Goal: Task Accomplishment & Management: Use online tool/utility

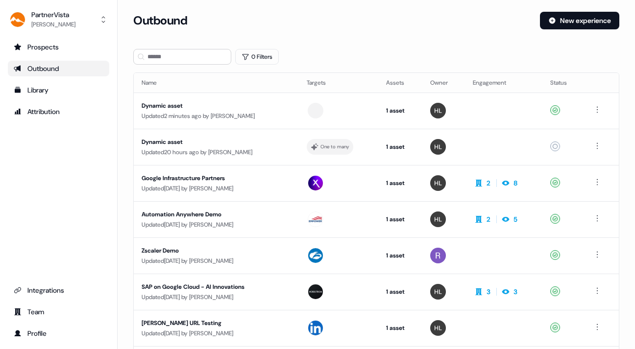
click at [32, 65] on div "Outbound" at bounding box center [59, 69] width 90 height 10
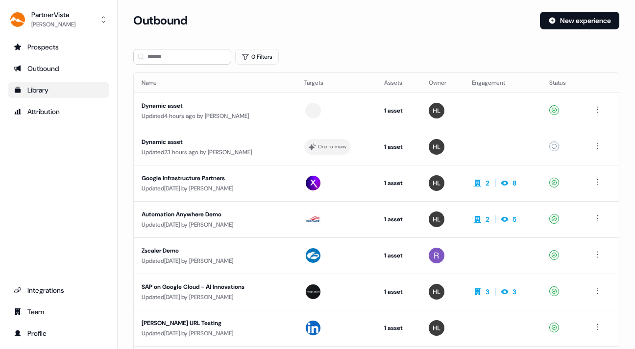
click at [32, 88] on div "Library" at bounding box center [59, 90] width 90 height 10
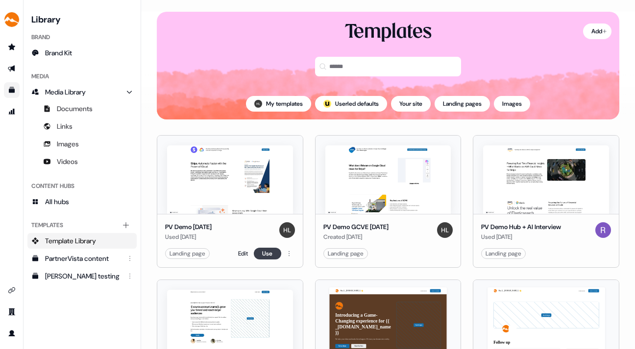
click at [263, 251] on button "Use" at bounding box center [267, 254] width 27 height 12
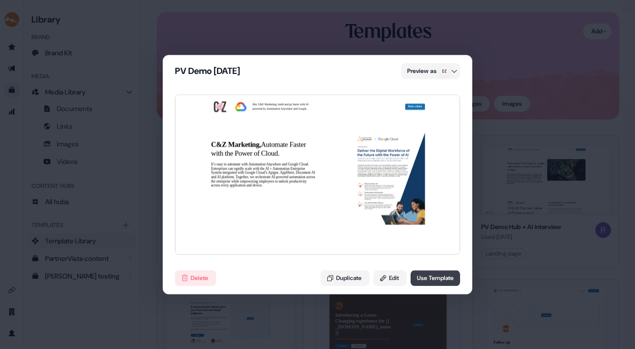
click at [430, 275] on button "Use Template" at bounding box center [434, 278] width 49 height 16
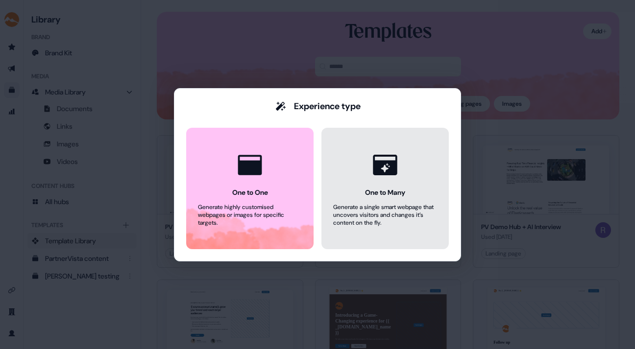
click at [370, 169] on icon at bounding box center [384, 164] width 37 height 37
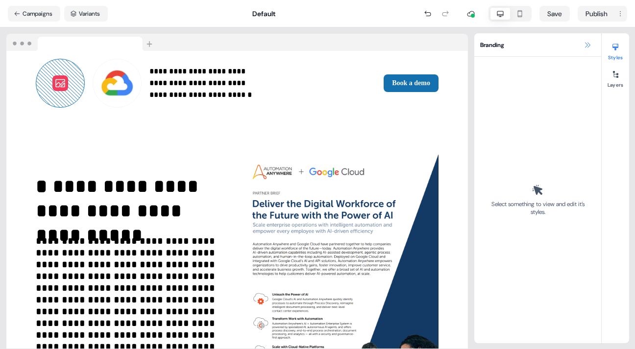
click at [587, 43] on icon at bounding box center [587, 45] width 8 height 8
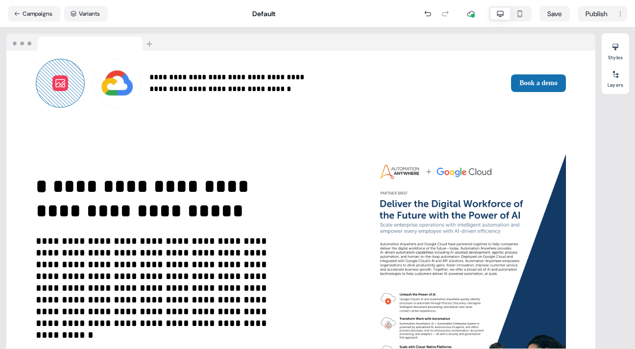
click at [52, 75] on button at bounding box center [60, 83] width 16 height 16
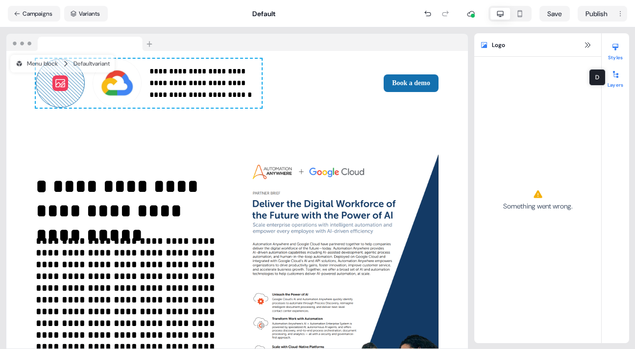
click at [616, 79] on div at bounding box center [615, 75] width 16 height 16
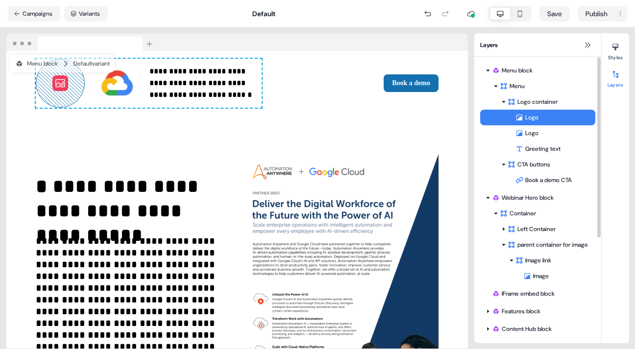
click at [542, 114] on div "Logo" at bounding box center [555, 118] width 80 height 10
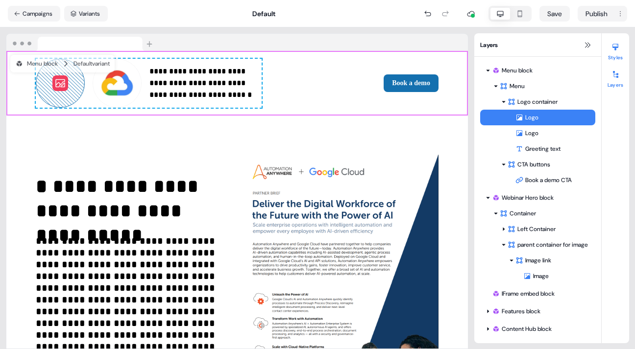
click at [614, 47] on icon at bounding box center [615, 47] width 6 height 7
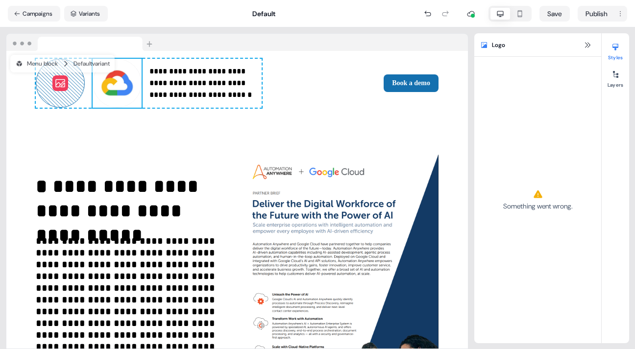
click at [93, 80] on img at bounding box center [117, 83] width 49 height 49
click at [96, 80] on img at bounding box center [117, 83] width 49 height 49
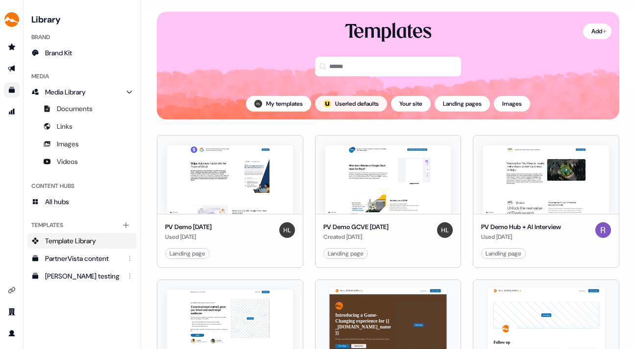
click at [364, 100] on button "; Userled defaults" at bounding box center [351, 104] width 72 height 16
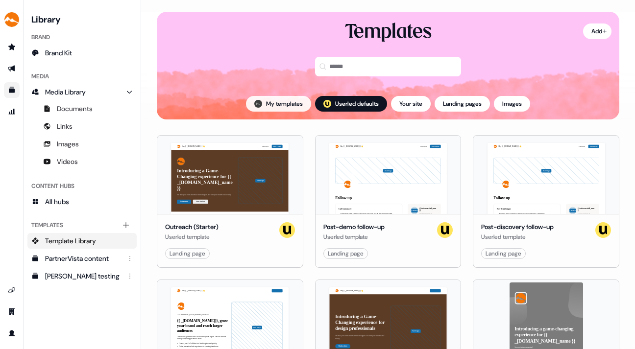
click at [283, 100] on button "My templates" at bounding box center [278, 104] width 65 height 16
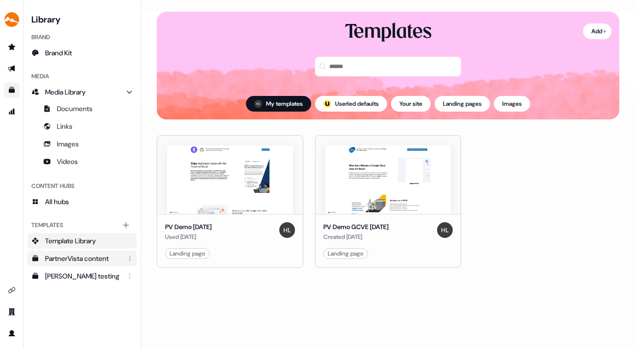
click at [96, 255] on div "PartnerVista content" at bounding box center [83, 259] width 76 height 10
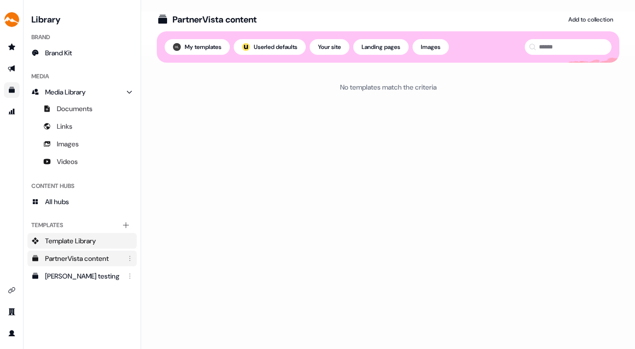
click at [89, 238] on span "Template Library" at bounding box center [70, 241] width 51 height 10
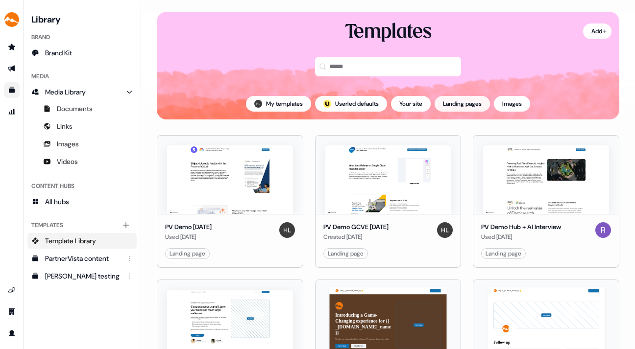
click at [463, 100] on button "Landing pages" at bounding box center [461, 104] width 55 height 16
click at [464, 100] on button "Landing pages" at bounding box center [461, 104] width 55 height 16
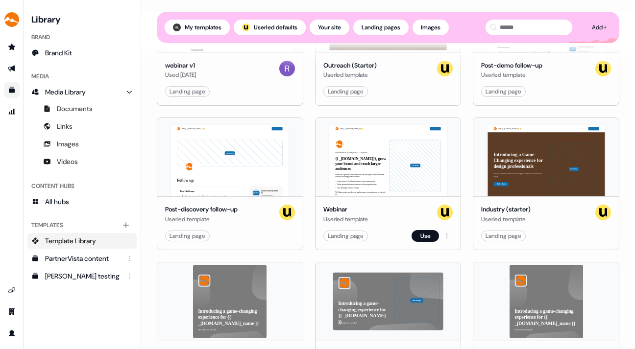
scroll to position [335, 0]
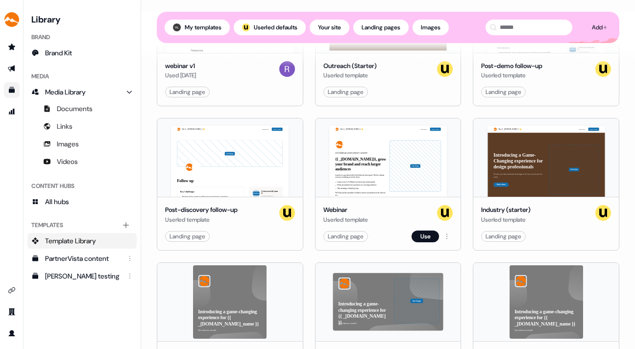
click at [360, 164] on div "Hey {{ _[DOMAIN_NAME] }} 👋 Learn more Book a demo LIVE WEBINAR | [DATE] 1PM EST…" at bounding box center [387, 158] width 145 height 78
click at [418, 234] on button "Use" at bounding box center [424, 237] width 27 height 12
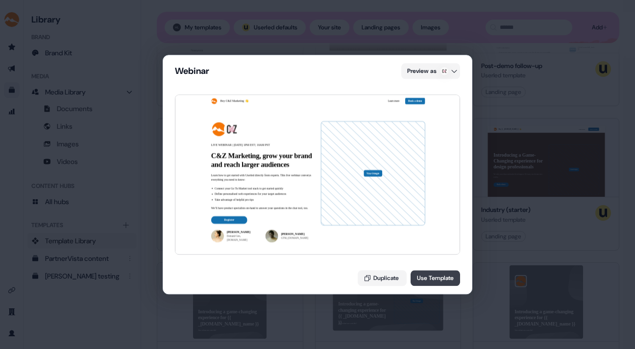
click at [435, 276] on button "Use Template" at bounding box center [434, 278] width 49 height 16
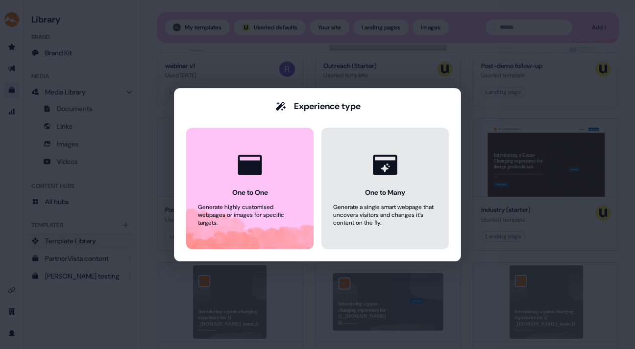
click at [394, 196] on div "One to Many" at bounding box center [385, 193] width 40 height 10
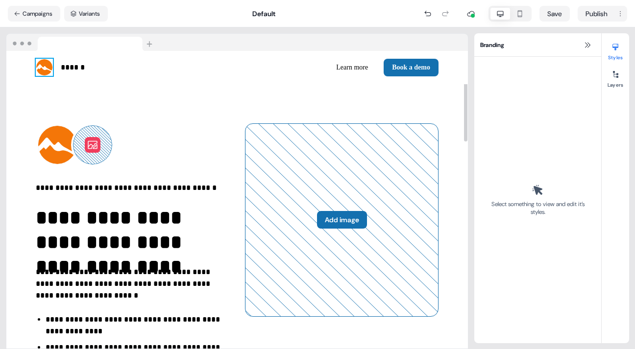
click at [44, 66] on img at bounding box center [44, 67] width 17 height 17
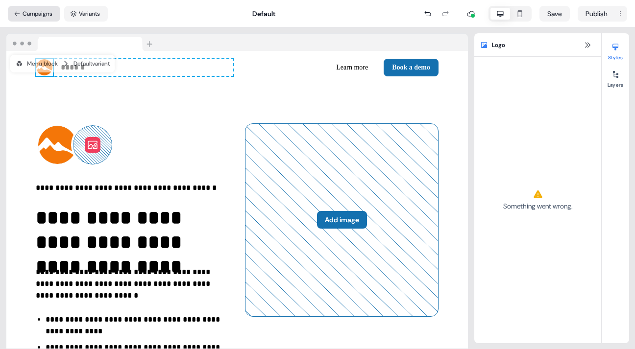
click at [32, 9] on button "Campaigns" at bounding box center [34, 14] width 52 height 16
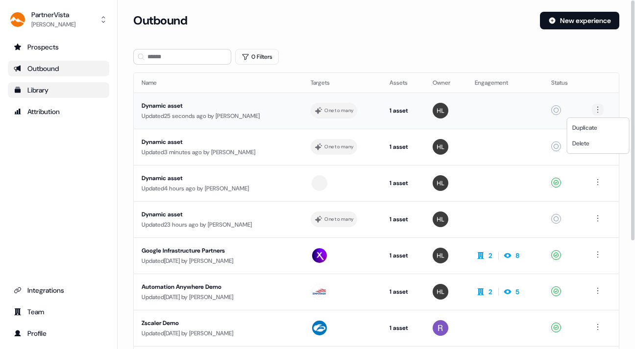
click at [598, 106] on html "For the best experience switch devices to a bigger screen. Go to Userled.io Par…" at bounding box center [317, 174] width 635 height 349
click at [591, 141] on div "Delete" at bounding box center [598, 144] width 58 height 16
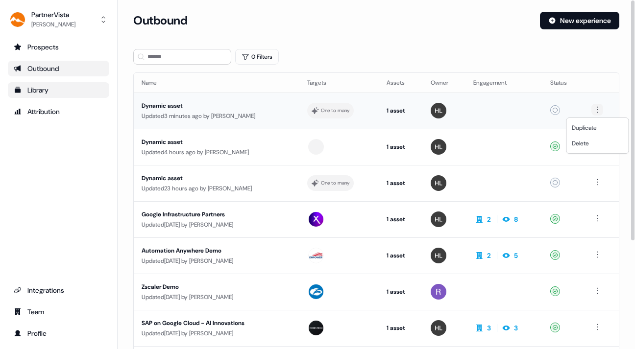
click at [597, 106] on html "For the best experience switch devices to a bigger screen. Go to Userled.io Par…" at bounding box center [317, 174] width 635 height 349
click at [586, 145] on span "Delete" at bounding box center [580, 144] width 17 height 8
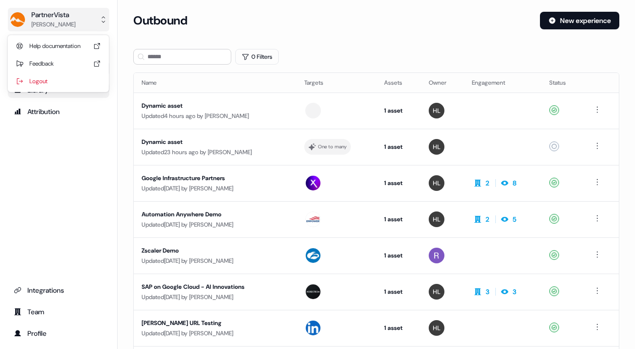
click at [101, 19] on icon "side nav menu" at bounding box center [103, 20] width 8 height 8
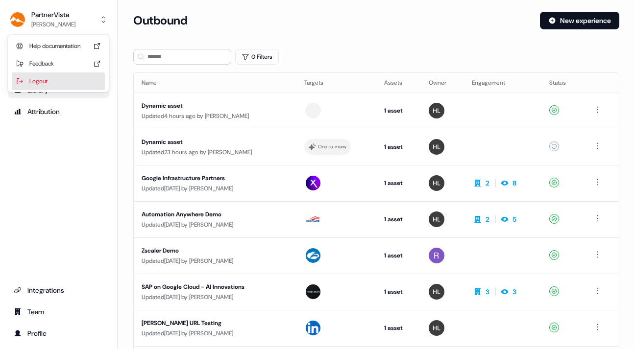
click at [40, 77] on div "Logout" at bounding box center [58, 81] width 93 height 18
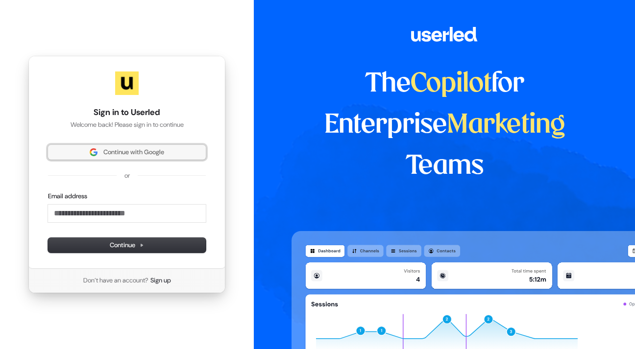
click at [116, 148] on span "Continue with Google" at bounding box center [133, 152] width 61 height 9
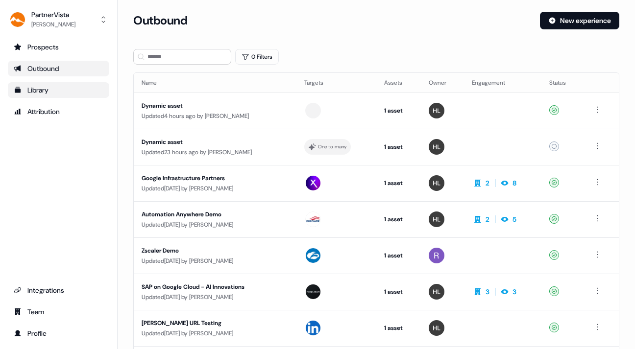
click at [44, 88] on div "Library" at bounding box center [59, 90] width 90 height 10
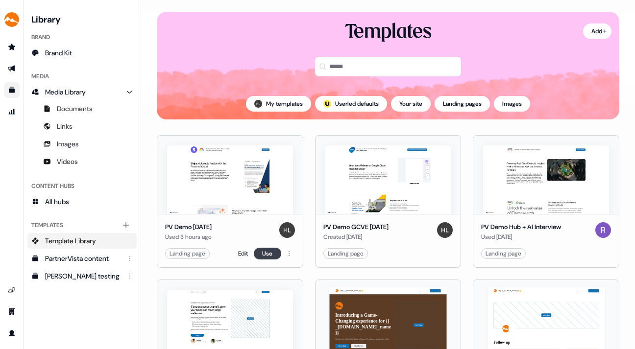
click at [267, 251] on button "Use" at bounding box center [267, 254] width 27 height 12
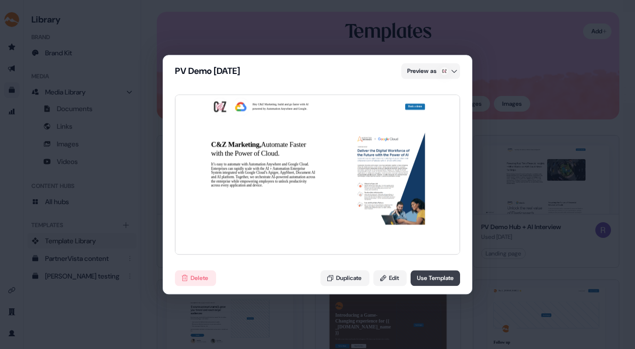
click at [431, 276] on button "Use Template" at bounding box center [434, 278] width 49 height 16
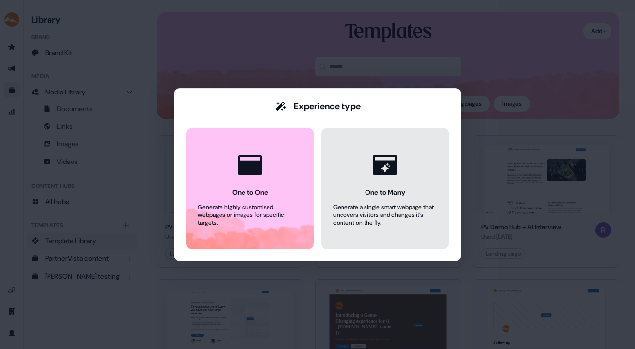
click at [387, 206] on div "Generate a single smart webpage that uncovers visitors and changes it’s content…" at bounding box center [385, 215] width 104 height 24
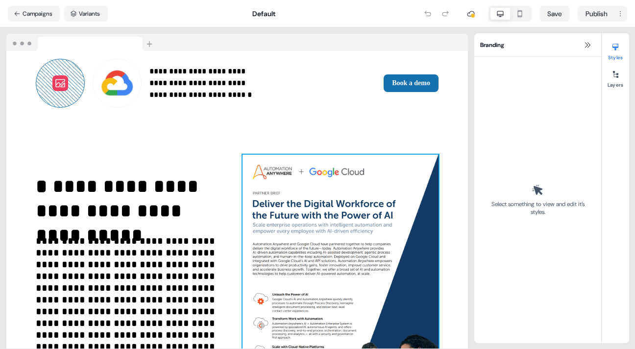
click at [362, 199] on img at bounding box center [340, 281] width 196 height 253
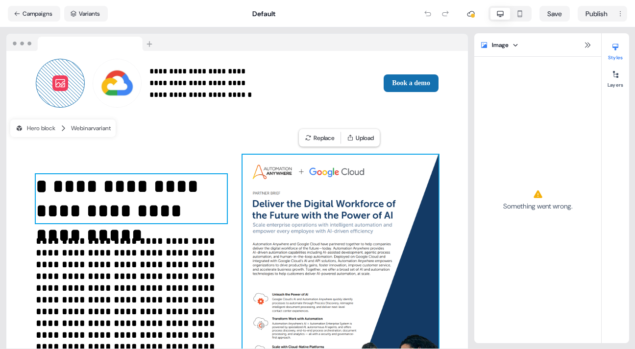
click at [129, 204] on p "**********" at bounding box center [131, 198] width 191 height 49
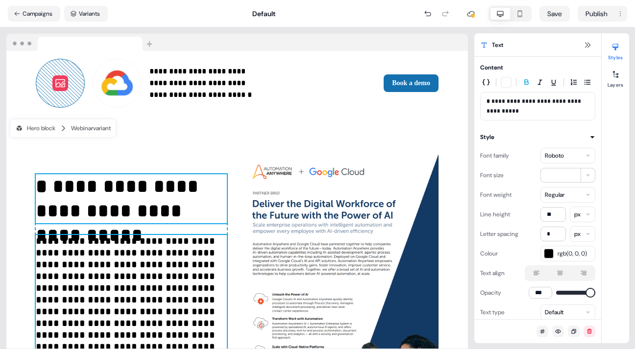
click at [135, 258] on p "**********" at bounding box center [131, 294] width 191 height 118
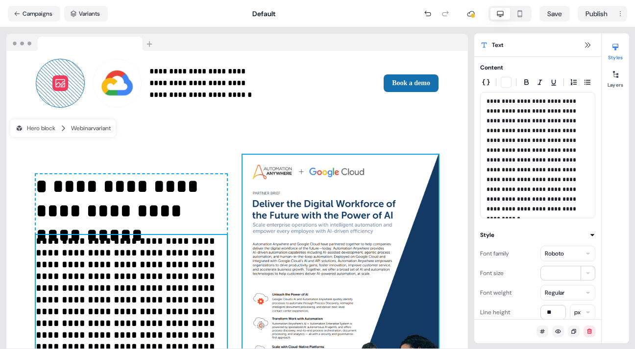
click at [318, 219] on img at bounding box center [340, 281] width 196 height 253
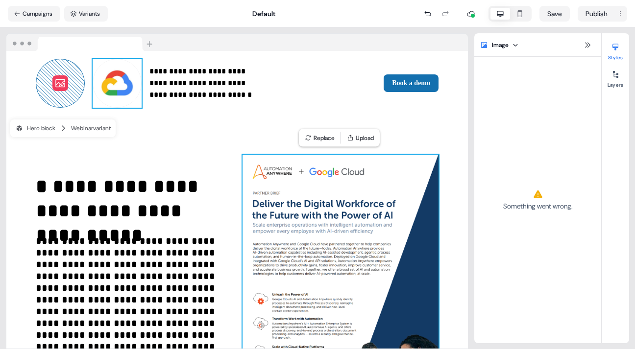
click at [93, 77] on img at bounding box center [117, 83] width 49 height 49
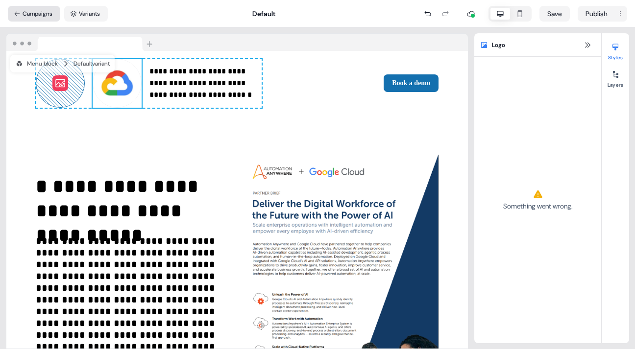
click at [38, 12] on button "Campaigns" at bounding box center [34, 14] width 52 height 16
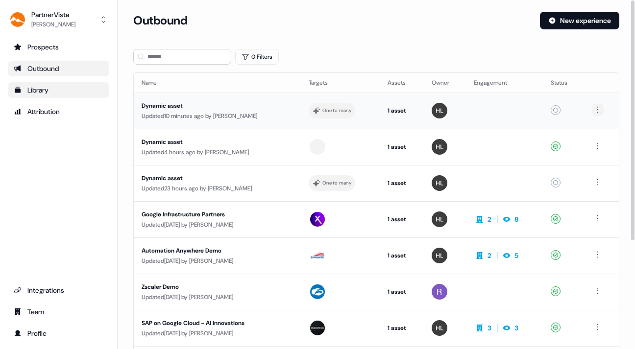
click at [598, 109] on html "For the best experience switch devices to a bigger screen. Go to [DOMAIN_NAME] …" at bounding box center [317, 174] width 635 height 349
click at [581, 145] on span "Delete" at bounding box center [580, 144] width 17 height 8
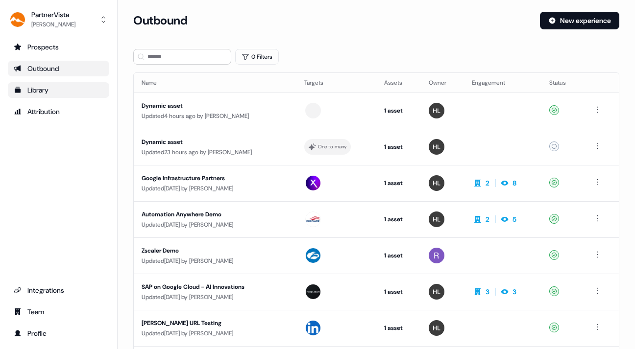
click at [39, 88] on div "Library" at bounding box center [59, 90] width 90 height 10
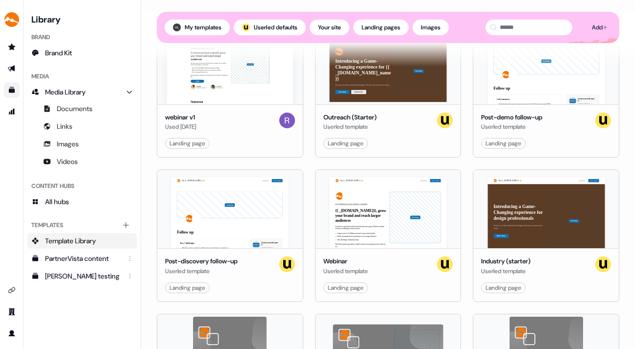
scroll to position [285, 0]
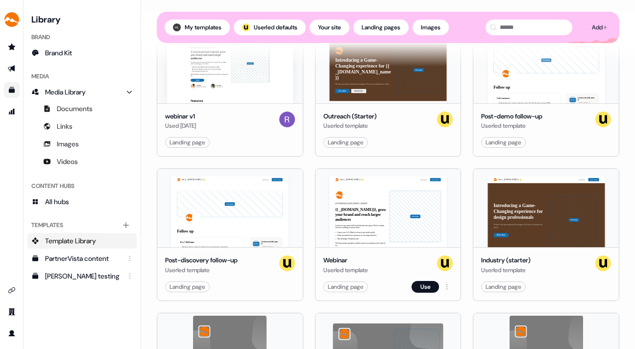
click at [377, 203] on div "Hey {{ _[DOMAIN_NAME] }} 👋 Learn more Book a demo LIVE WEBINAR | [DATE] 1PM EST…" at bounding box center [387, 208] width 145 height 78
click at [379, 191] on div "Hey {{ _[DOMAIN_NAME] }} 👋 Learn more Book a demo LIVE WEBINAR | [DATE] 1PM EST…" at bounding box center [387, 208] width 145 height 78
click at [360, 284] on div "Landing page" at bounding box center [346, 287] width 36 height 10
click at [420, 286] on button "Use" at bounding box center [424, 287] width 27 height 12
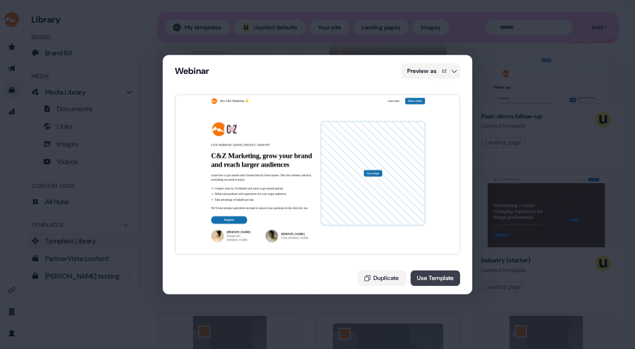
click at [426, 272] on button "Use Template" at bounding box center [434, 278] width 49 height 16
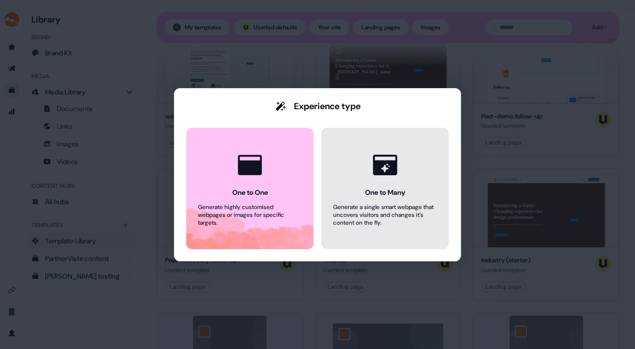
click at [377, 193] on div "One to Many" at bounding box center [385, 193] width 40 height 10
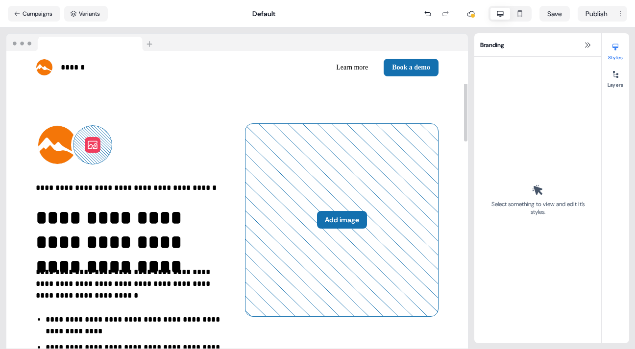
click at [94, 143] on icon at bounding box center [93, 145] width 12 height 12
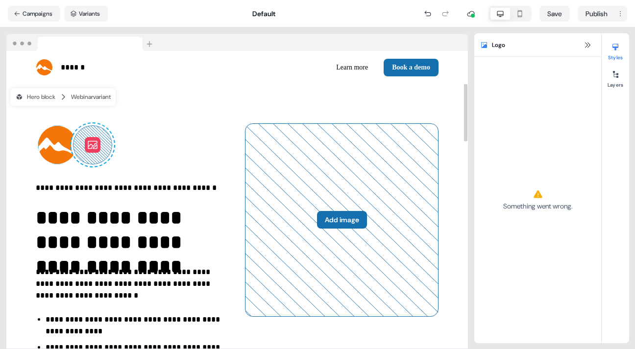
click at [57, 140] on img at bounding box center [57, 144] width 39 height 39
click at [41, 67] on img at bounding box center [44, 67] width 17 height 17
